Goal: Find specific page/section: Find specific page/section

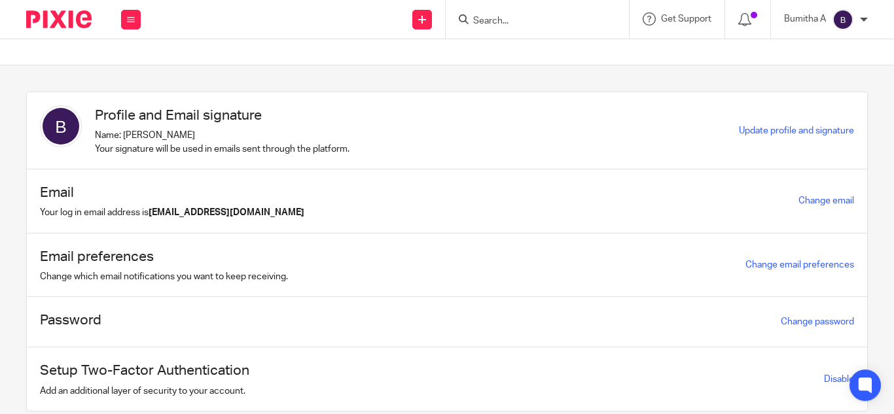
click at [488, 18] on input "Search" at bounding box center [531, 22] width 118 height 12
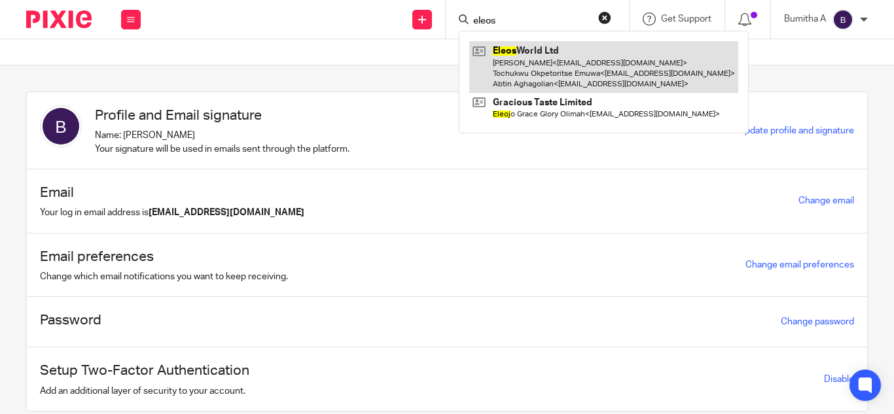
type input "eleos"
click at [537, 73] on link at bounding box center [603, 67] width 269 height 52
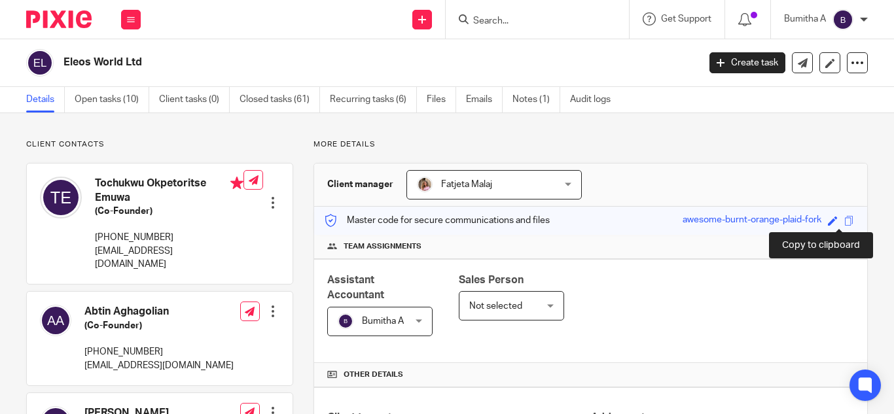
click at [844, 222] on span at bounding box center [849, 221] width 10 height 10
